Goal: Transaction & Acquisition: Download file/media

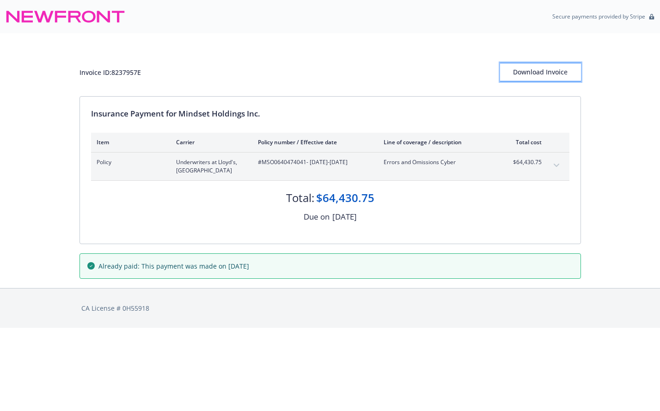
click at [562, 69] on div "Download Invoice" at bounding box center [540, 72] width 81 height 18
